Goal: Task Accomplishment & Management: Use online tool/utility

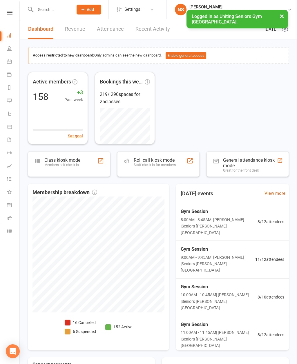
click at [8, 61] on icon at bounding box center [9, 61] width 5 height 5
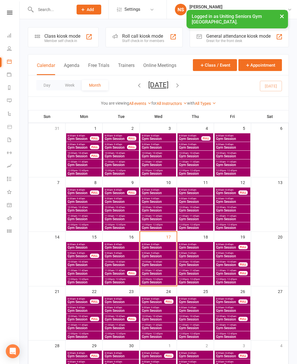
click at [128, 280] on span "12:00pm - 12:45pm" at bounding box center [120, 279] width 33 height 3
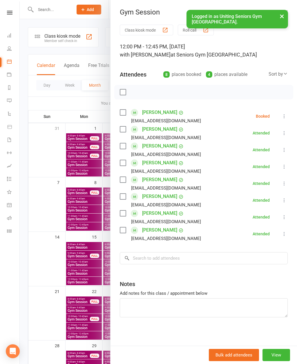
click at [286, 116] on icon at bounding box center [284, 116] width 6 height 6
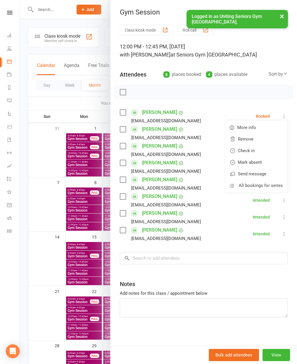
click at [266, 151] on link "Check in" at bounding box center [256, 151] width 62 height 12
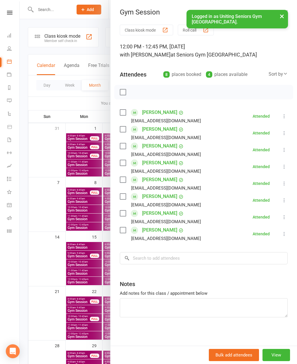
click at [79, 107] on div at bounding box center [158, 182] width 277 height 364
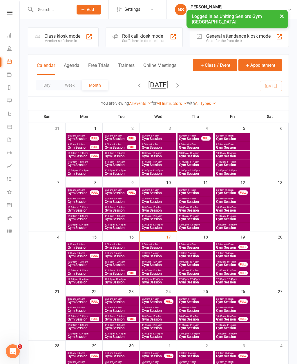
click at [131, 273] on div "FULL" at bounding box center [131, 273] width 9 height 4
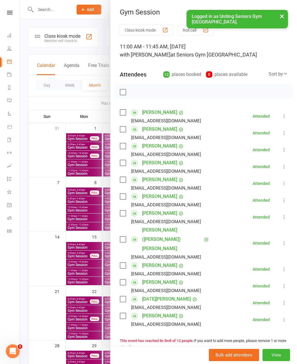
click at [81, 105] on div at bounding box center [158, 182] width 277 height 364
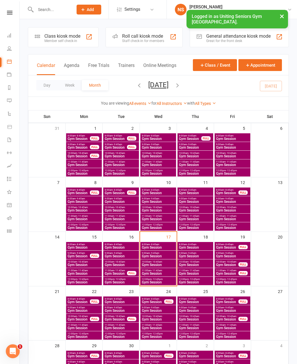
click at [133, 263] on span "Gym Session" at bounding box center [120, 264] width 33 height 3
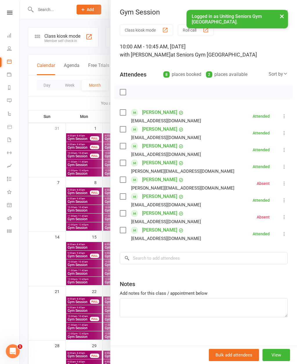
click at [83, 92] on div at bounding box center [158, 182] width 277 height 364
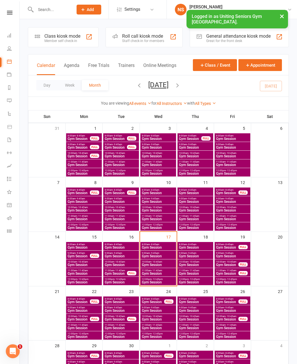
click at [130, 256] on span "Gym Session" at bounding box center [120, 256] width 33 height 3
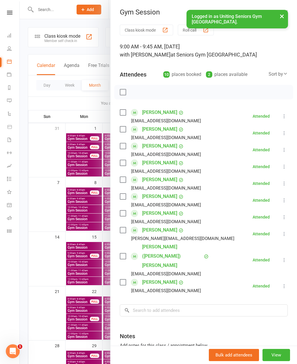
click at [93, 93] on div at bounding box center [158, 182] width 277 height 364
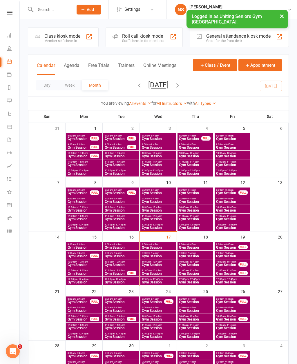
click at [166, 247] on span "Gym Session" at bounding box center [158, 247] width 33 height 3
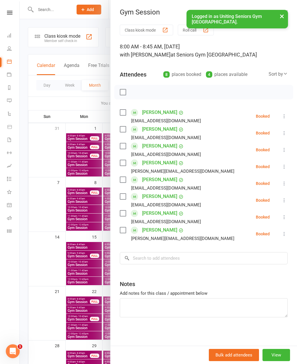
click at [79, 89] on div at bounding box center [158, 182] width 277 height 364
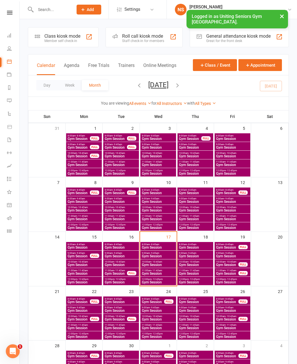
click at [63, 38] on div "Class kiosk mode" at bounding box center [62, 36] width 36 height 6
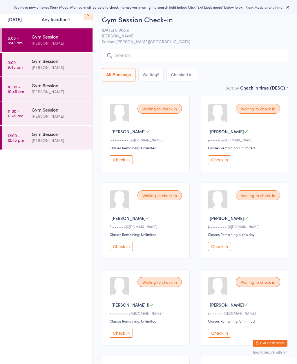
click at [84, 22] on div "Events for 17 Sep, 2025 17 Sep, 2025 September 2025 Sun Mon Tue Wed Thu Fri Sat…" at bounding box center [46, 14] width 93 height 29
click at [85, 19] on icon at bounding box center [88, 14] width 9 height 12
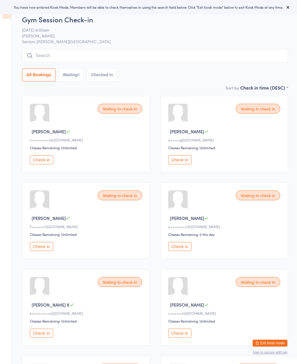
click at [287, 7] on icon at bounding box center [288, 7] width 5 height 5
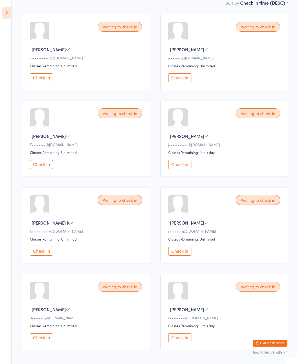
scroll to position [82, 0]
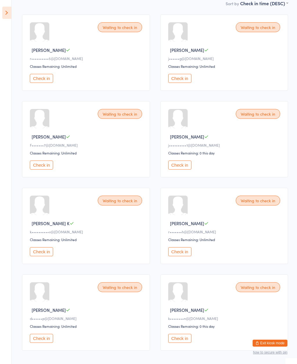
click at [43, 256] on button "Check in" at bounding box center [41, 251] width 23 height 9
click at [179, 163] on div "Waiting to check in James H j••••••••••1@icloud.com Classes Remaining: 0 this d…" at bounding box center [224, 139] width 128 height 76
click at [186, 167] on button "Check in" at bounding box center [179, 165] width 23 height 9
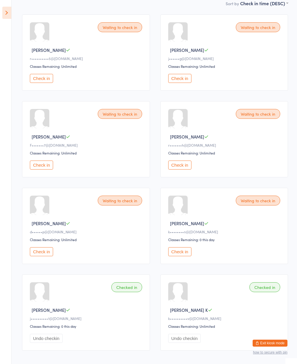
click at [39, 170] on button "Check in" at bounding box center [41, 165] width 23 height 9
click at [258, 35] on div "Waiting to check in Judith E j••••••g@iinet.net.au Classes Remaining: Unlimited…" at bounding box center [224, 53] width 128 height 76
click at [184, 80] on button "Check in" at bounding box center [179, 78] width 23 height 9
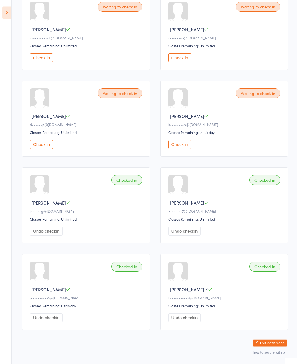
scroll to position [102, 0]
click at [40, 146] on button "Check in" at bounding box center [41, 144] width 23 height 9
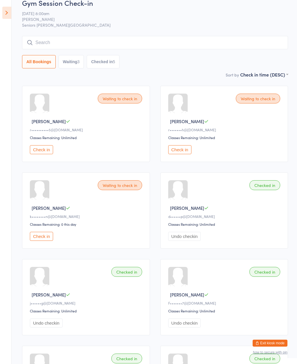
scroll to position [10, 0]
click at [268, 102] on div "Waiting to check in" at bounding box center [258, 98] width 44 height 10
click at [263, 99] on div "Waiting to check in" at bounding box center [258, 98] width 44 height 10
click at [188, 154] on button "Check in" at bounding box center [179, 149] width 23 height 9
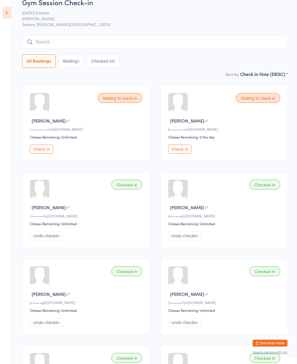
click at [263, 103] on div "Waiting to check in" at bounding box center [258, 98] width 44 height 10
click at [185, 150] on button "Check in" at bounding box center [179, 149] width 23 height 9
